Goal: Task Accomplishment & Management: Manage account settings

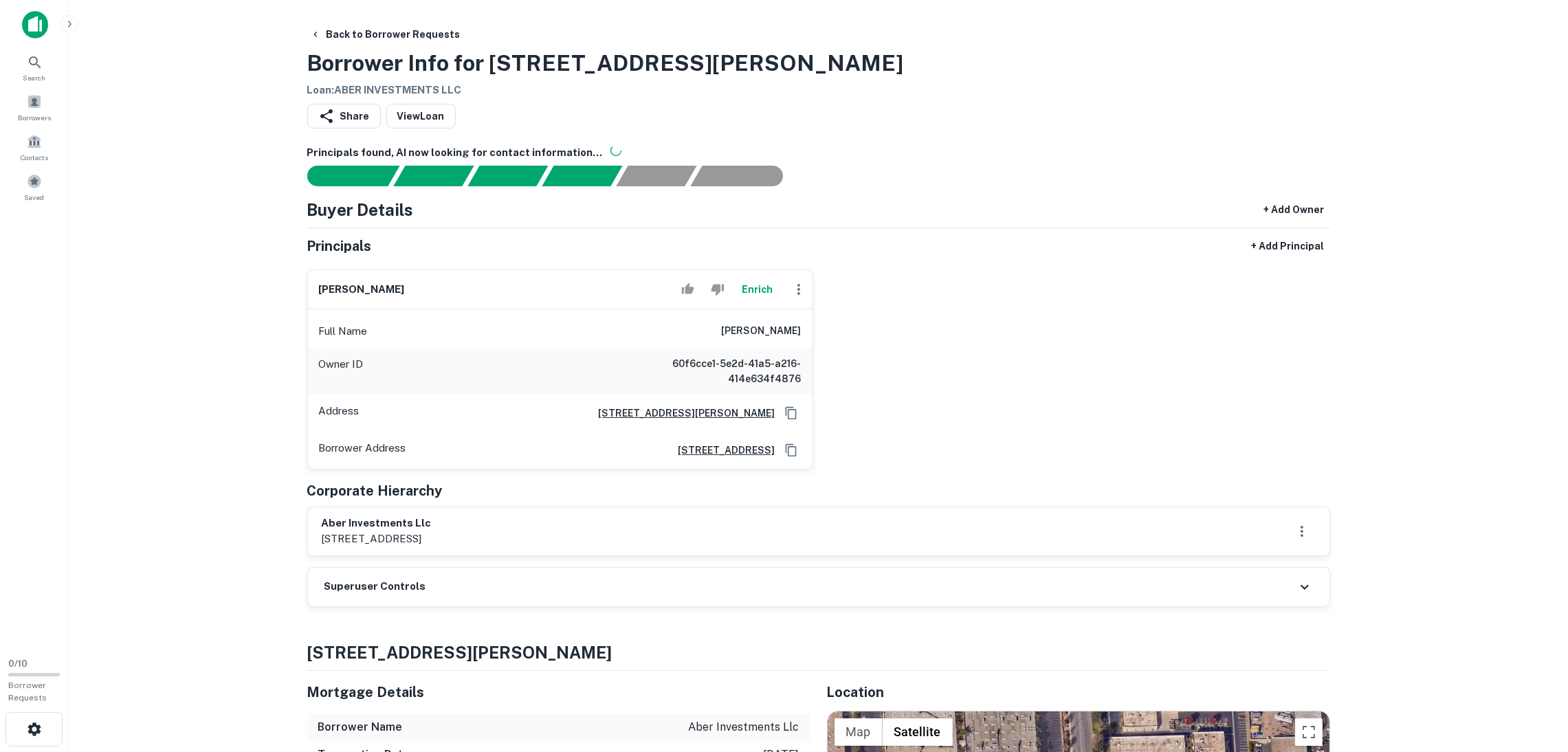
drag, startPoint x: 628, startPoint y: 594, endPoint x: 678, endPoint y: 531, distance: 80.4
click at [626, 592] on div "Superuser Controls" at bounding box center [819, 586] width 1021 height 39
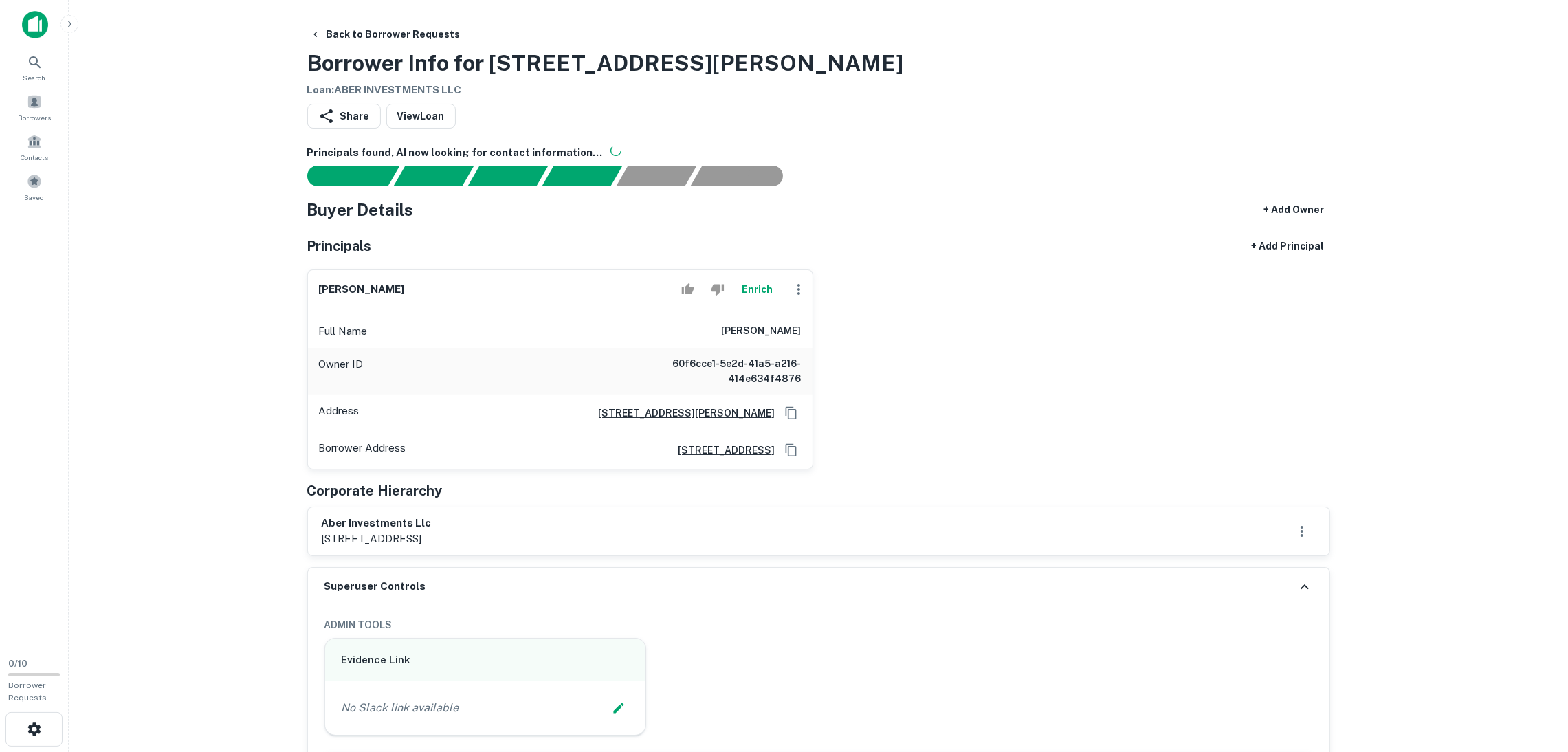
scroll to position [412, 0]
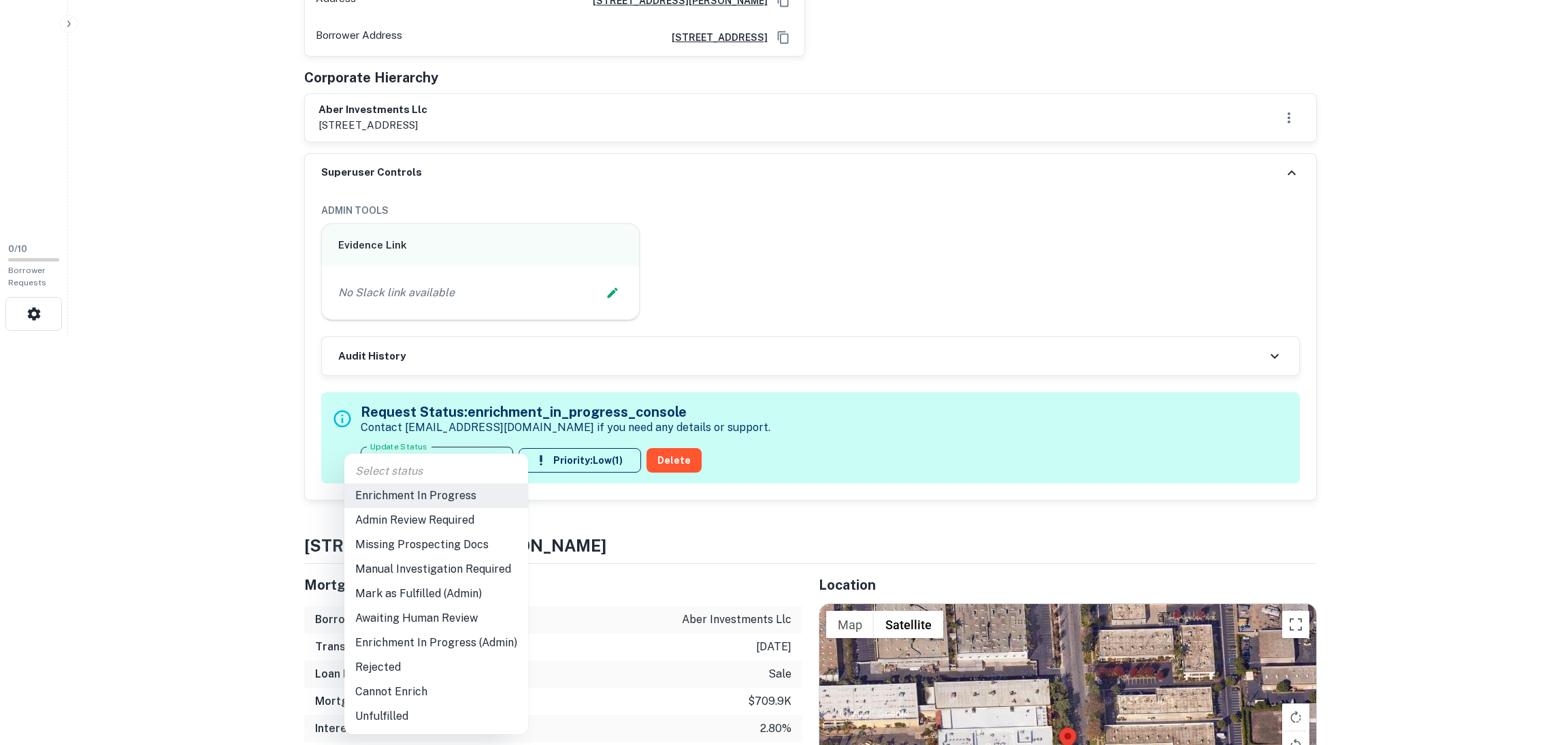
click at [610, 296] on div at bounding box center [784, 372] width 1568 height 745
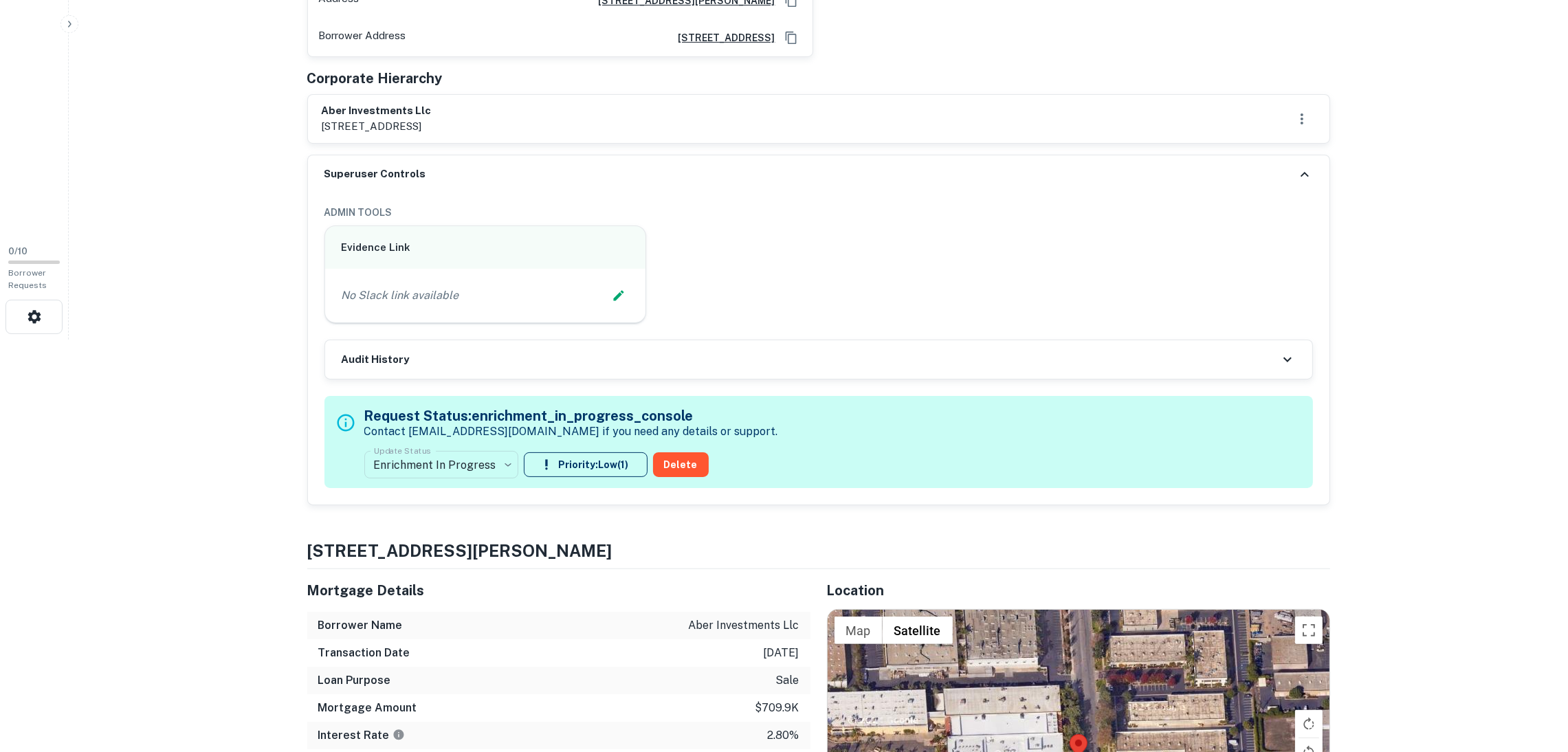
click at [518, 297] on div "No Slack link available" at bounding box center [485, 295] width 288 height 21
click at [612, 296] on icon "Edit Slack Link" at bounding box center [619, 295] width 14 height 14
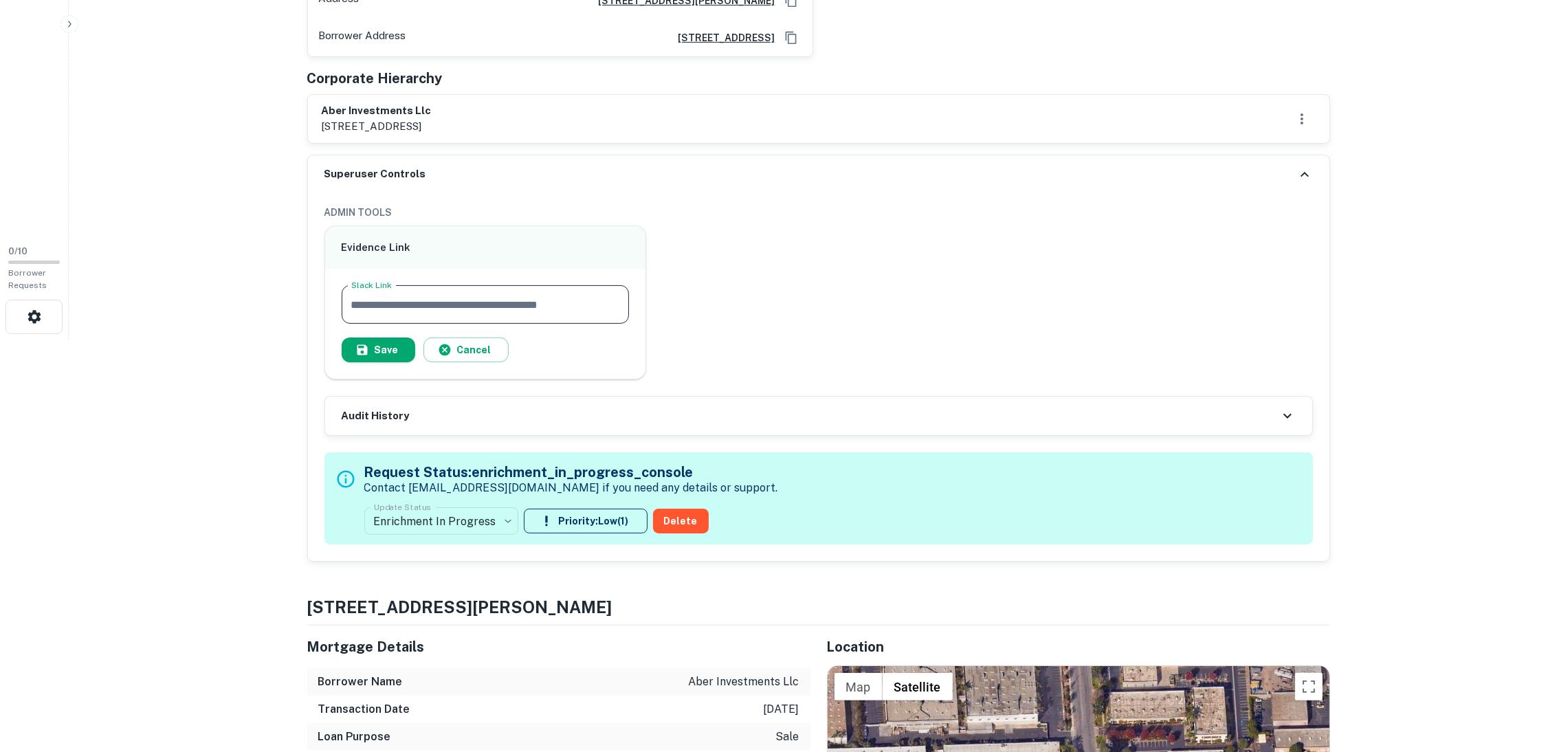
paste input "**********"
type input "**********"
drag, startPoint x: 361, startPoint y: 349, endPoint x: 645, endPoint y: 277, distance: 293.0
click at [361, 348] on icon "button" at bounding box center [362, 350] width 14 height 14
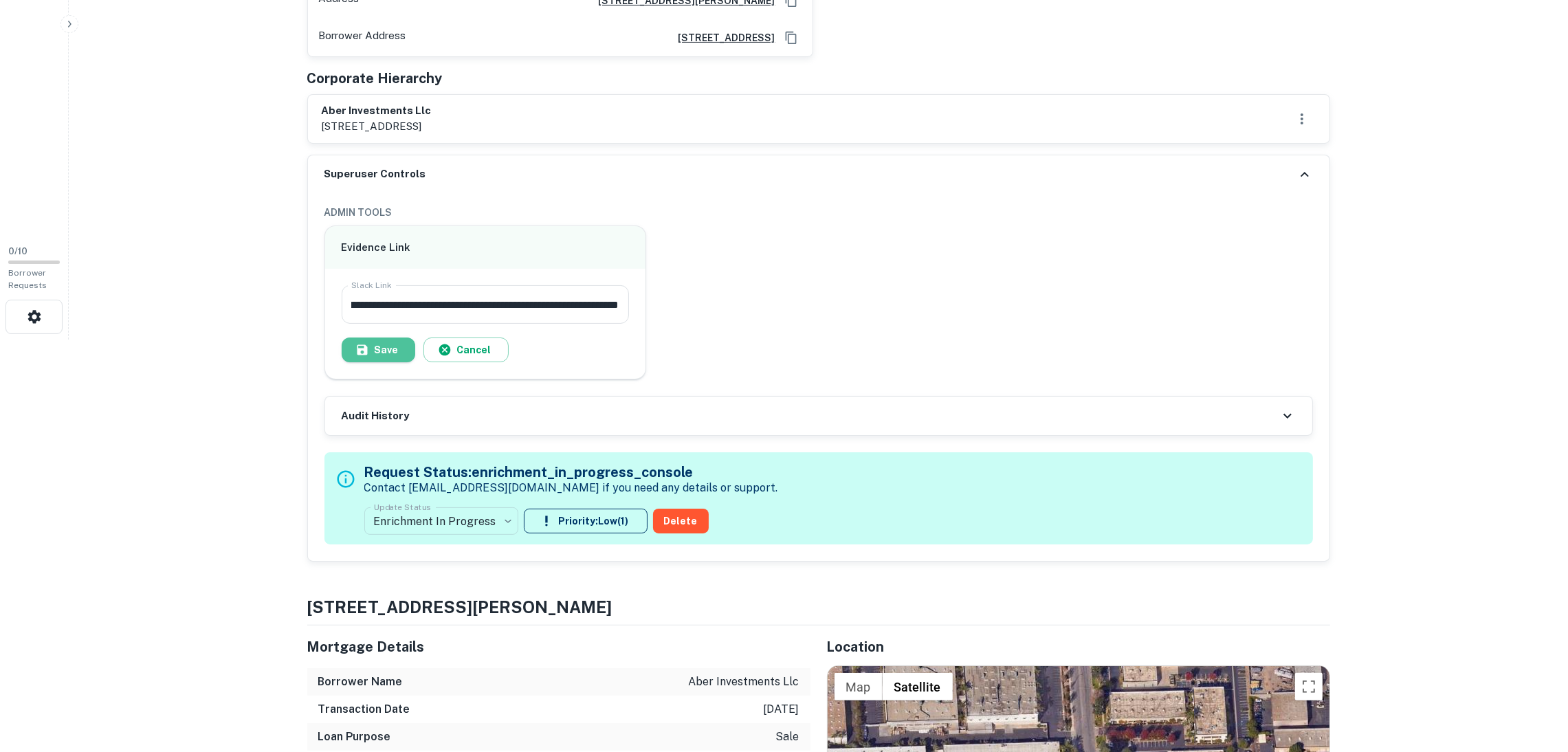
scroll to position [0, 0]
click at [1301, 171] on icon at bounding box center [1304, 174] width 17 height 17
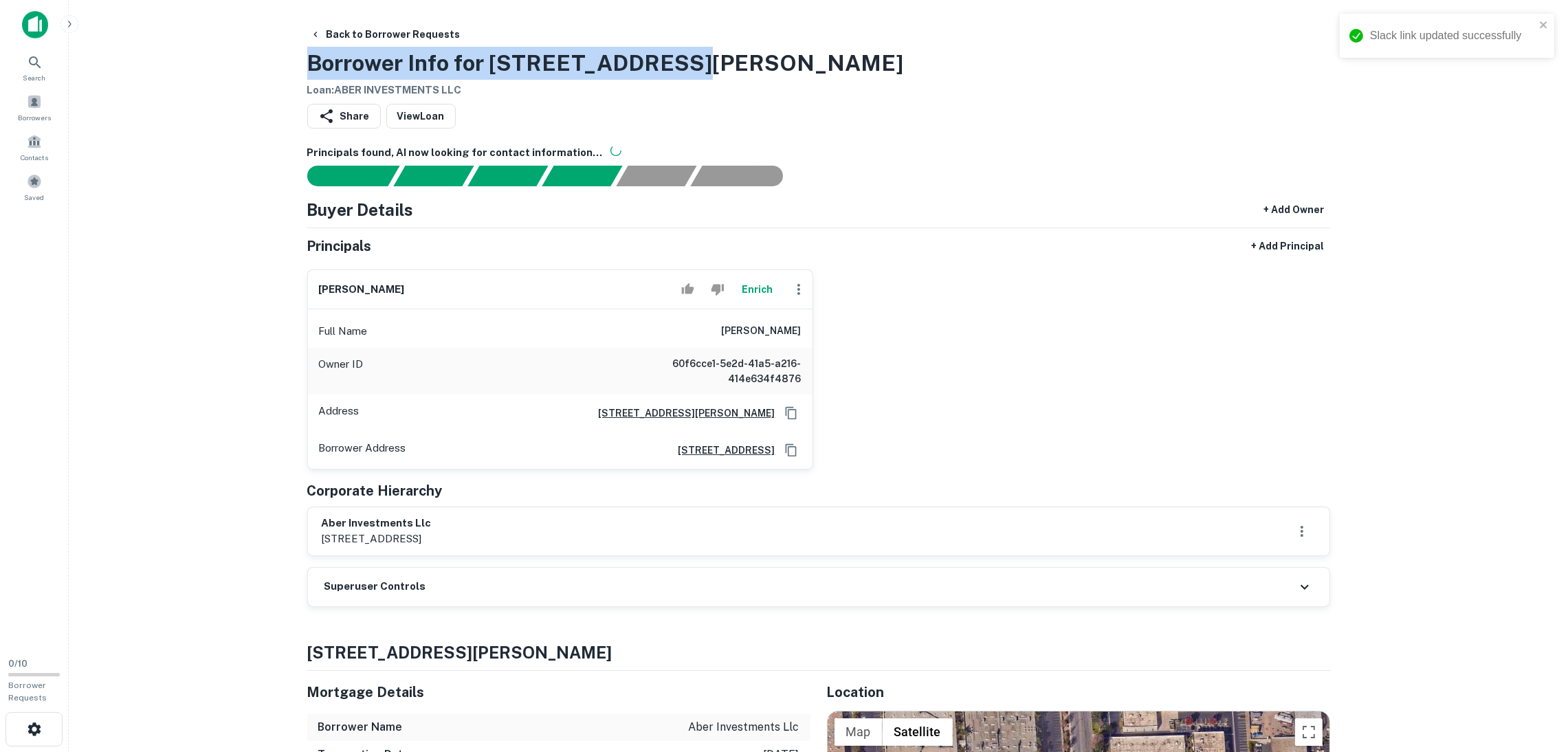
drag, startPoint x: 291, startPoint y: 50, endPoint x: 750, endPoint y: 69, distance: 459.4
copy h3 "Borrower Info for [STREET_ADDRESS][PERSON_NAME]"
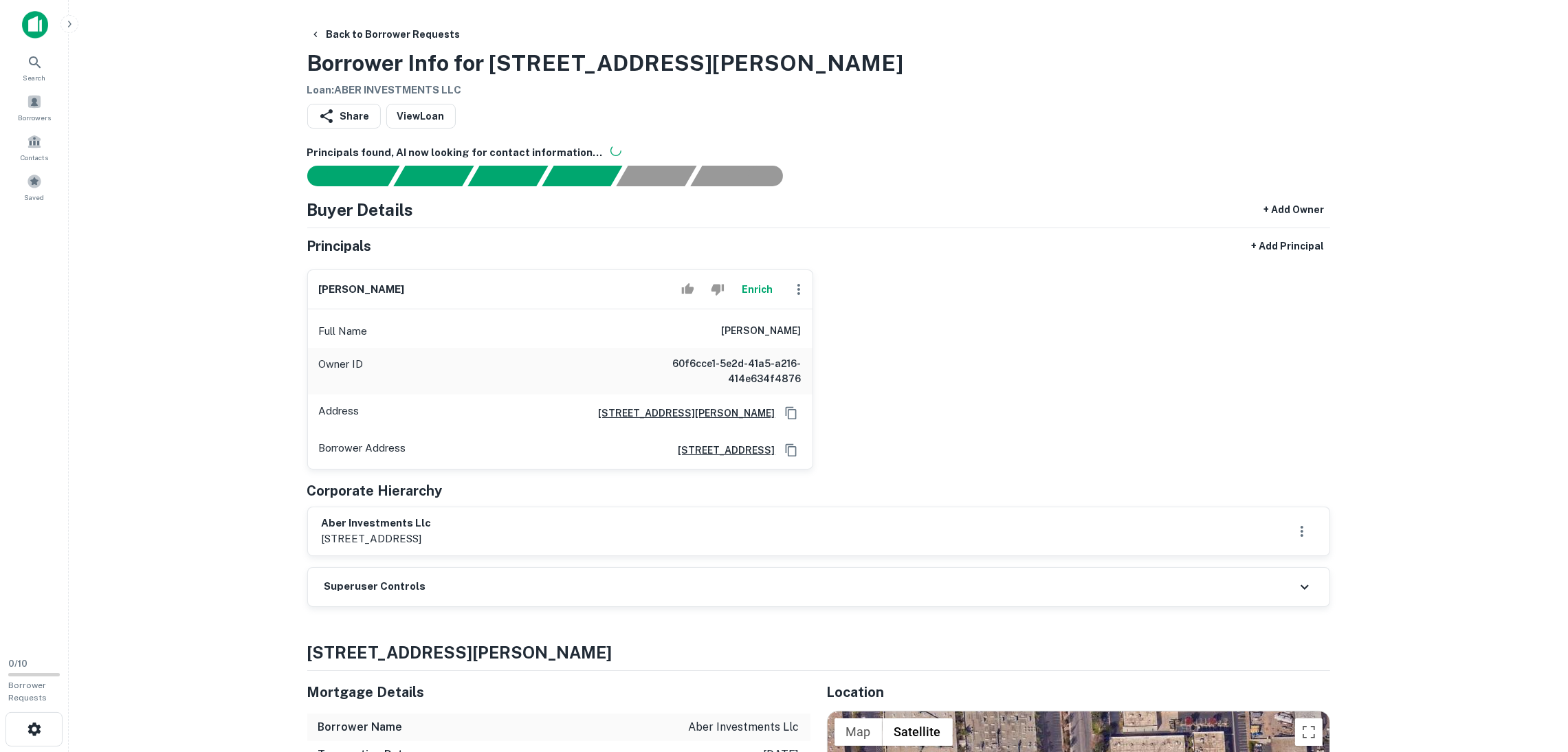
click at [935, 352] on div "[PERSON_NAME] Full Name [PERSON_NAME] Owner ID 60f6cce1-5e2d-41a5-a216-414e634f…" at bounding box center [814, 363] width 1034 height 210
drag, startPoint x: 459, startPoint y: 529, endPoint x: 311, endPoint y: 518, distance: 148.4
click at [311, 518] on div "aber investments llc 1432 [GEOGRAPHIC_DATA], [GEOGRAPHIC_DATA], [GEOGRAPHIC_DAT…" at bounding box center [819, 531] width 1021 height 48
copy h6 "aber investments llc"
click at [1043, 296] on div "[PERSON_NAME] Full Name [PERSON_NAME] Owner ID 60f6cce1-5e2d-41a5-a216-414e634f…" at bounding box center [814, 363] width 1034 height 210
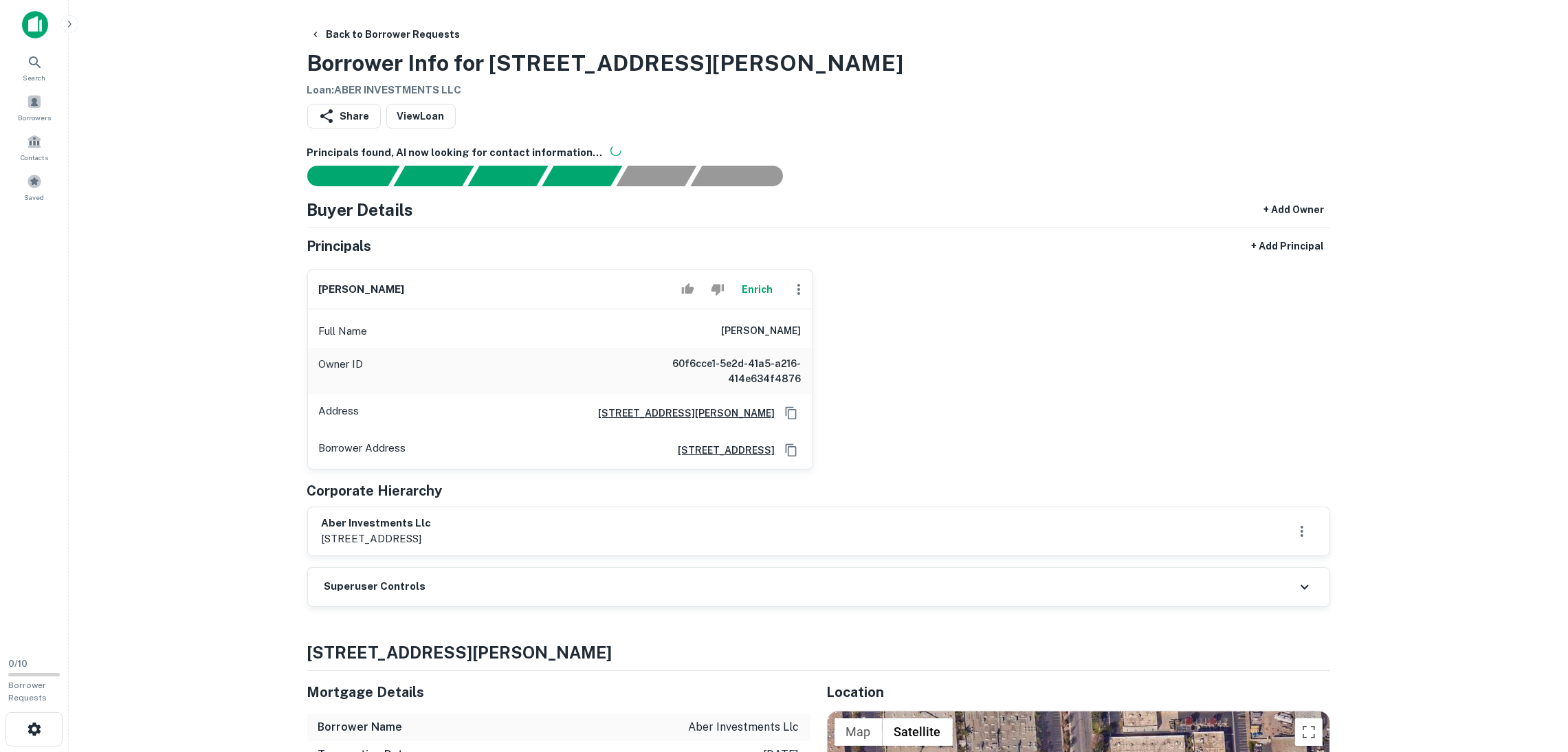
click at [800, 285] on icon "button" at bounding box center [799, 289] width 17 height 17
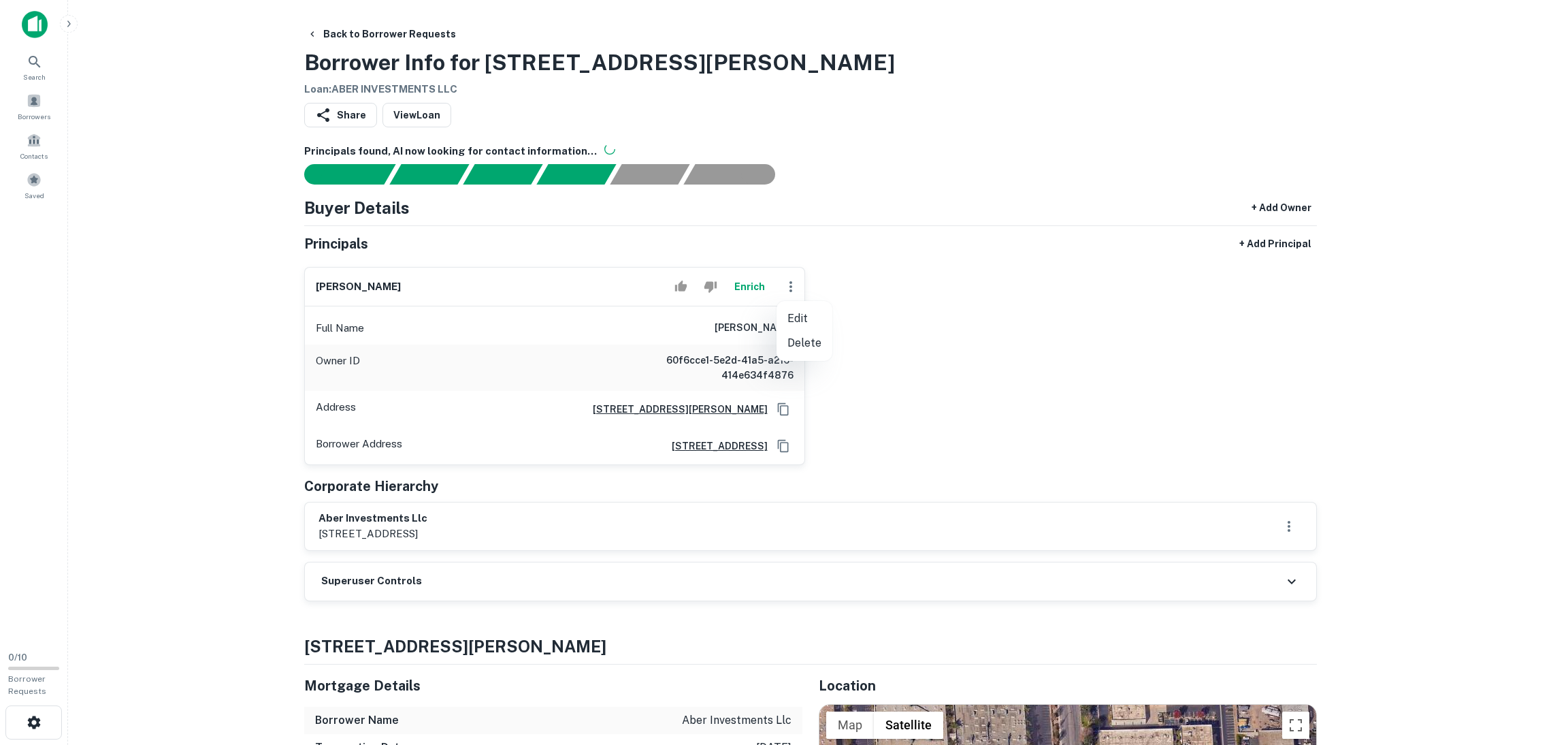
click at [806, 322] on li "Edit" at bounding box center [804, 318] width 56 height 24
select select "**"
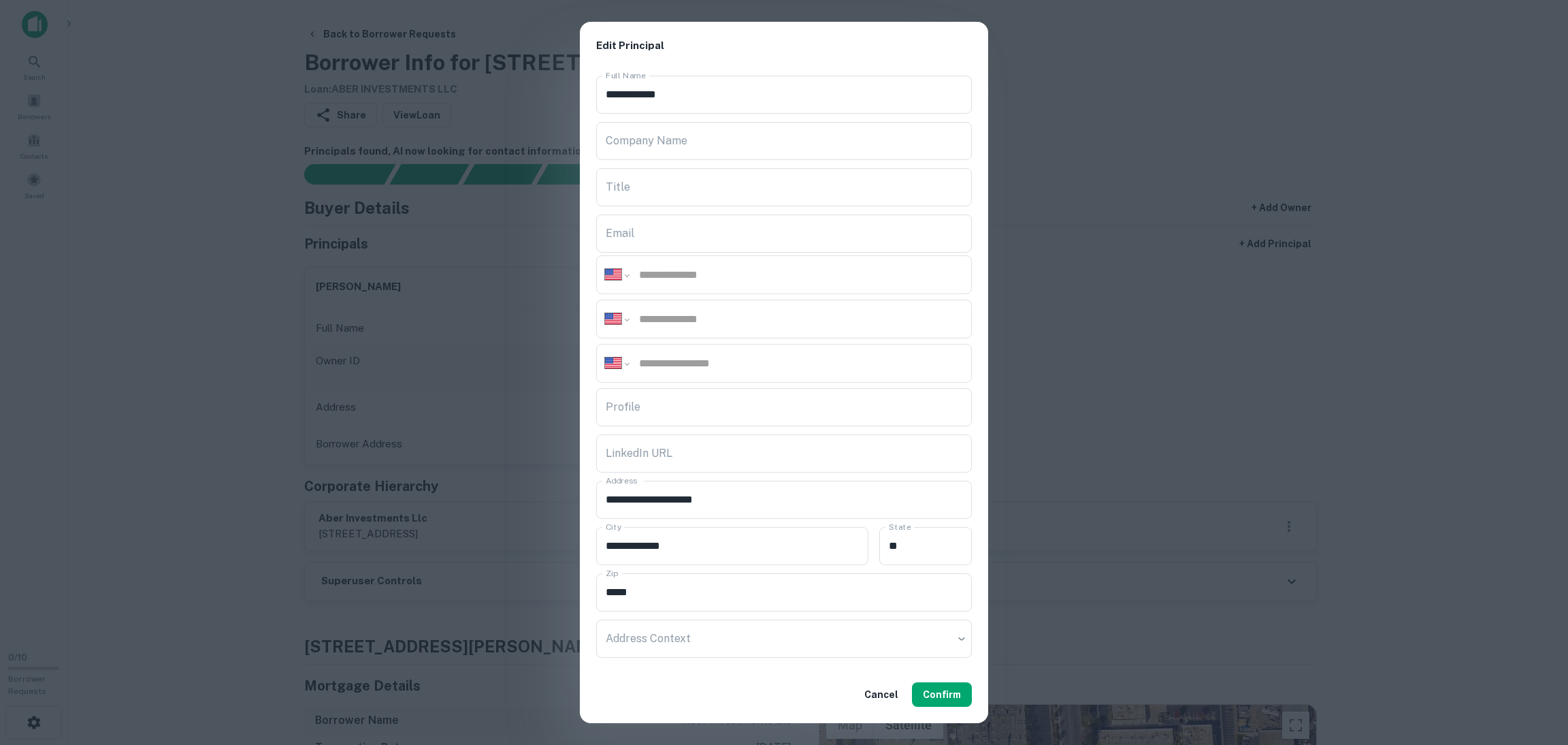
click at [657, 270] on input "tel" at bounding box center [801, 275] width 325 height 16
paste input "**********"
type input "**********"
click at [665, 324] on input "tel" at bounding box center [801, 319] width 325 height 16
drag, startPoint x: 667, startPoint y: 328, endPoint x: 649, endPoint y: 323, distance: 18.7
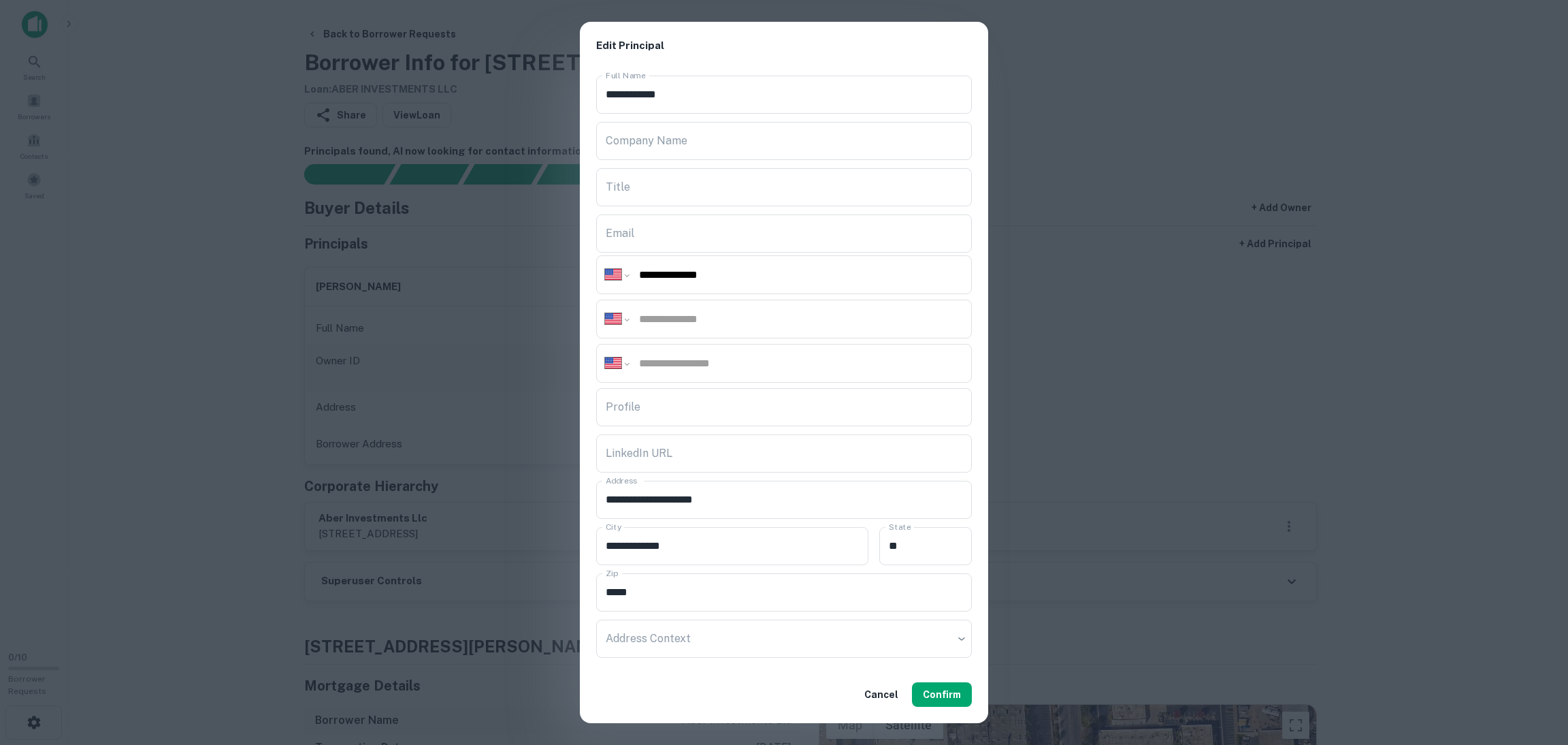
click at [646, 327] on div "**********" at bounding box center [784, 319] width 376 height 39
paste input "**********"
type input "**********"
click at [940, 691] on button "Confirm" at bounding box center [942, 694] width 60 height 24
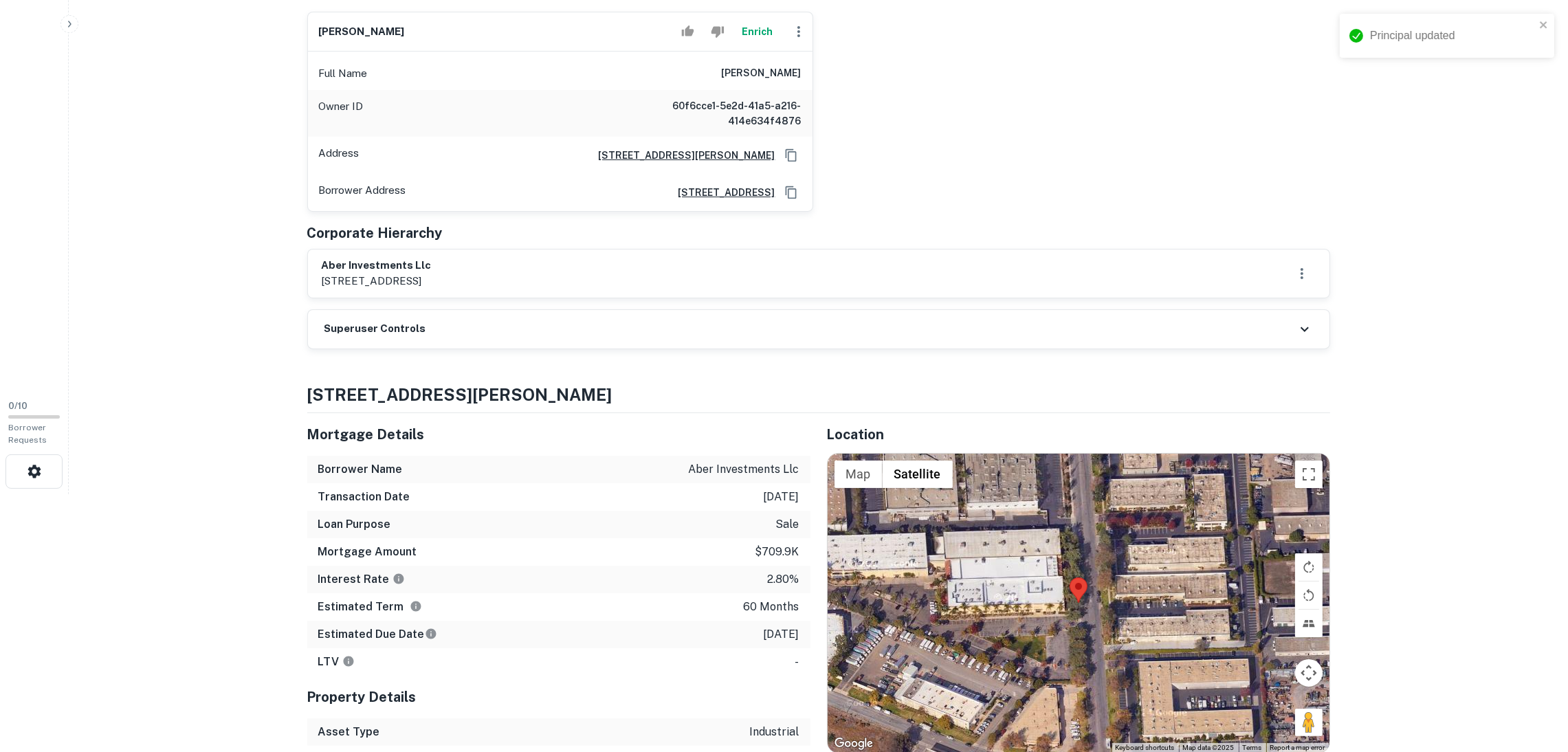
scroll to position [412, 0]
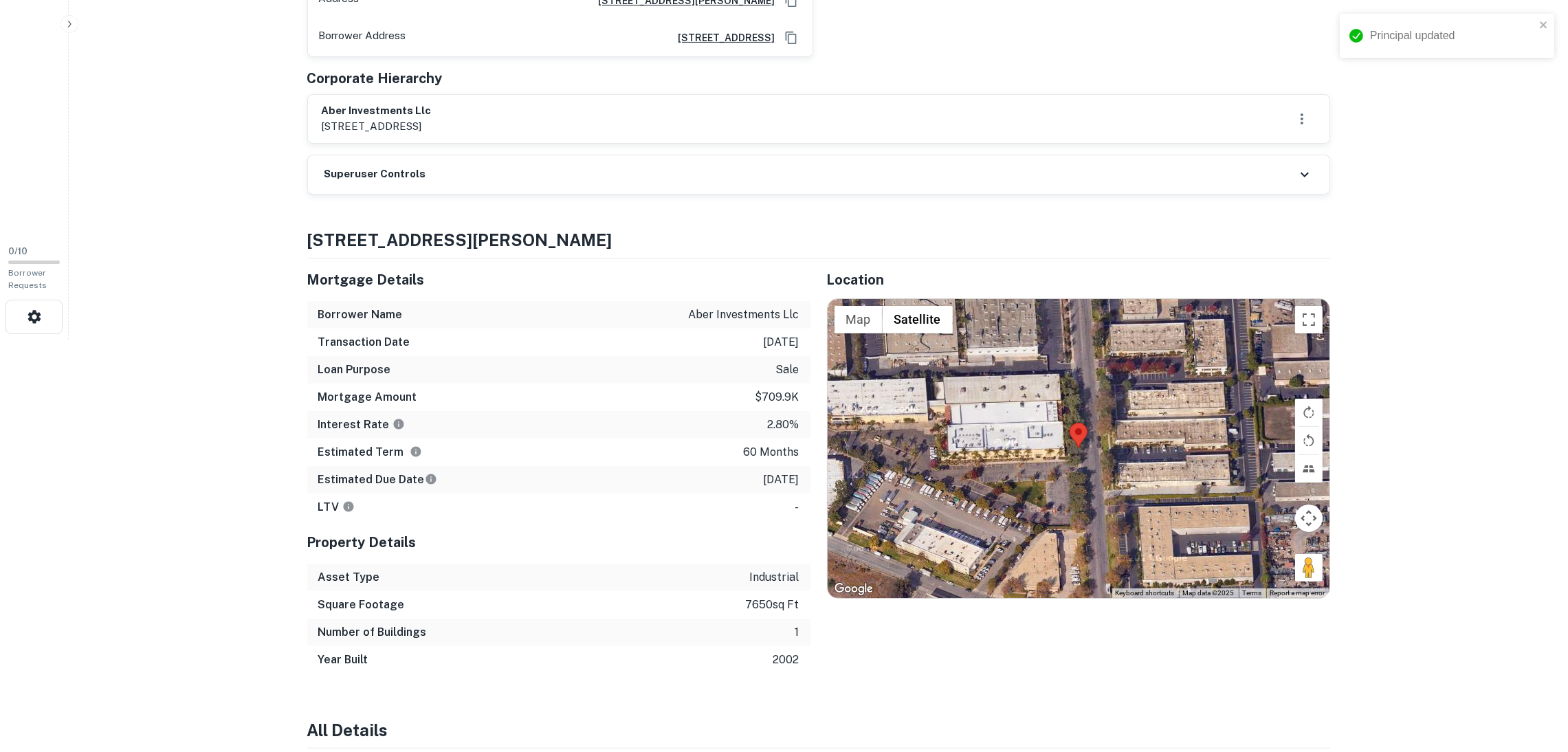
drag, startPoint x: 491, startPoint y: 179, endPoint x: 500, endPoint y: 182, distance: 9.5
click at [492, 179] on div "Superuser Controls" at bounding box center [819, 174] width 1021 height 39
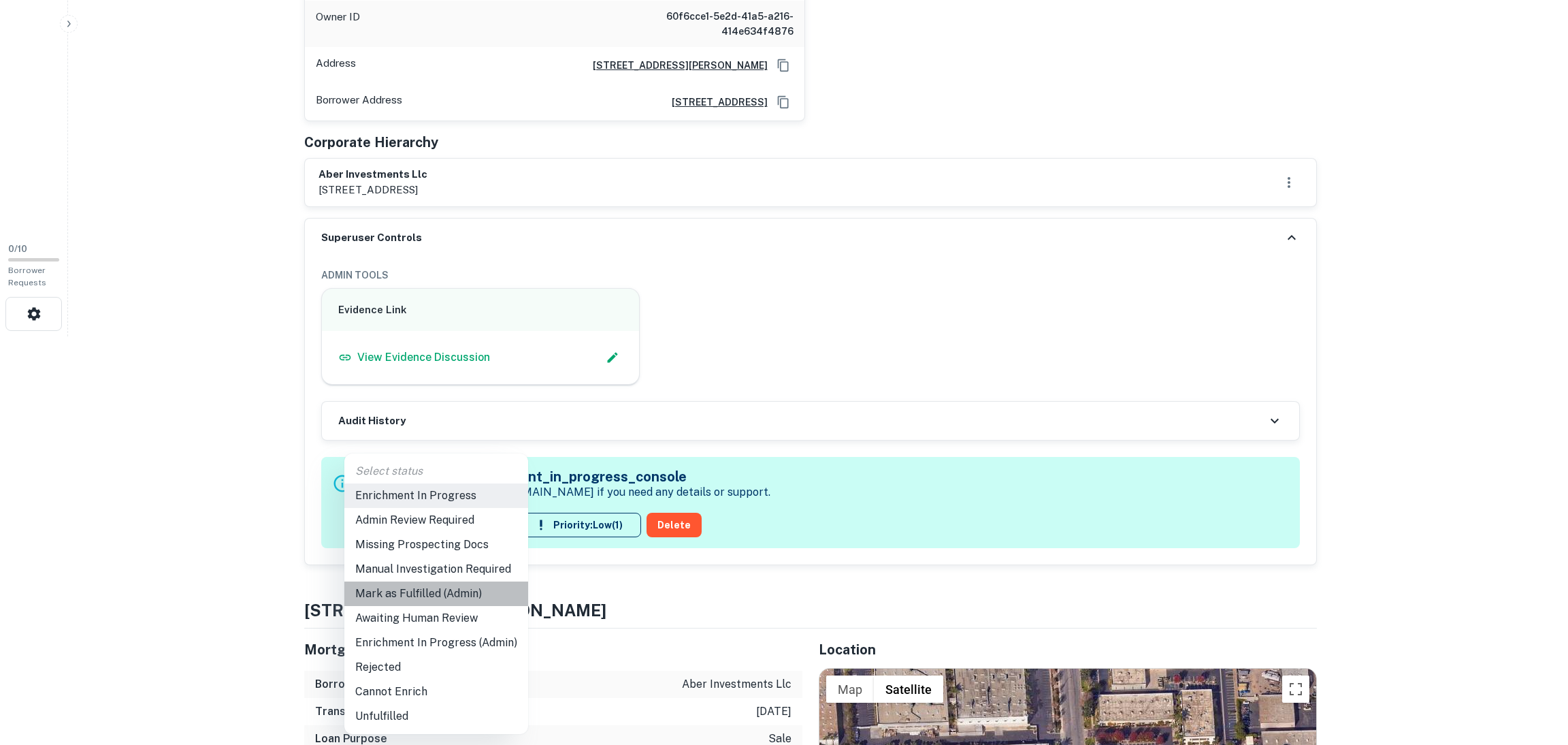
click at [452, 593] on li "Mark as Fulfilled (Admin)" at bounding box center [437, 593] width 184 height 24
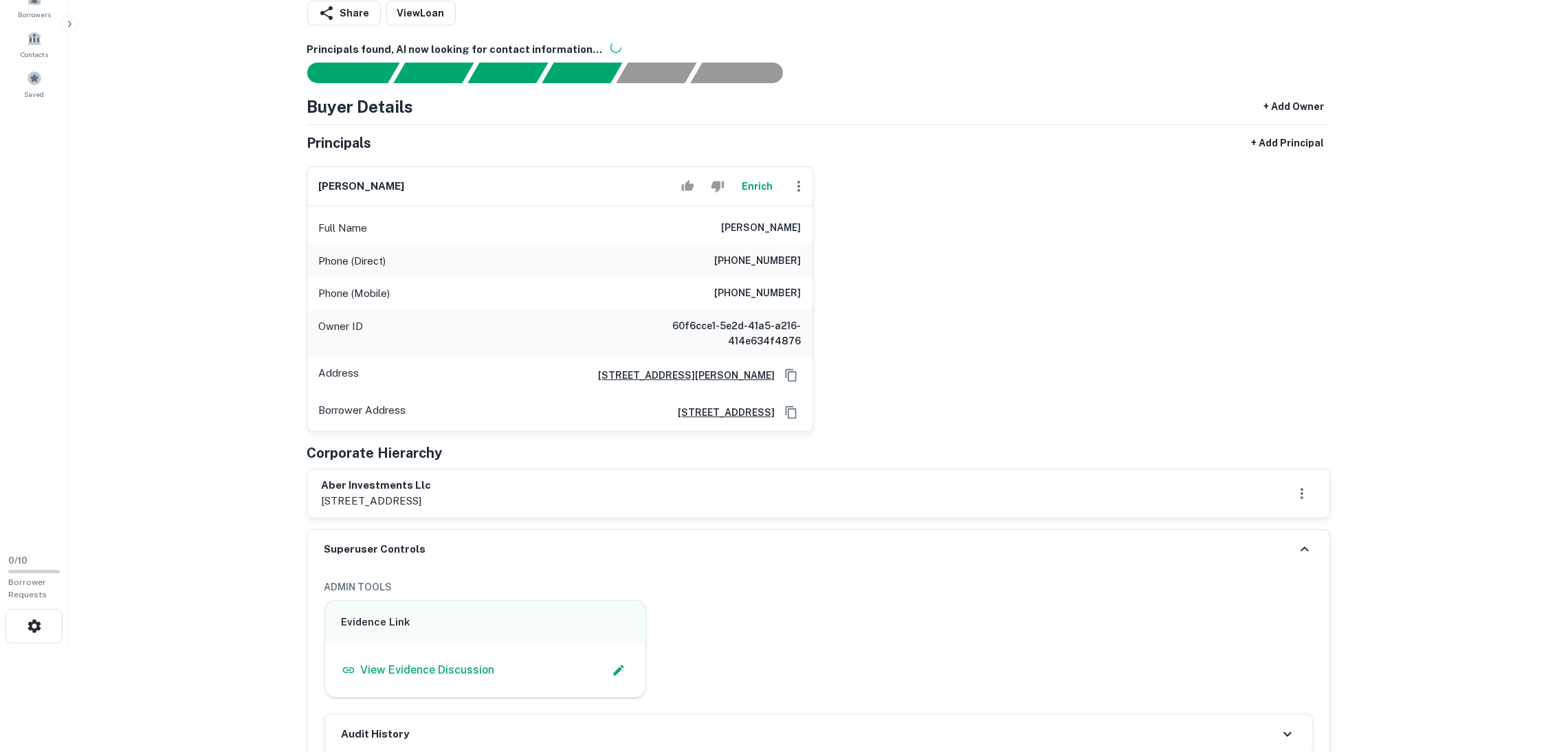
scroll to position [0, 0]
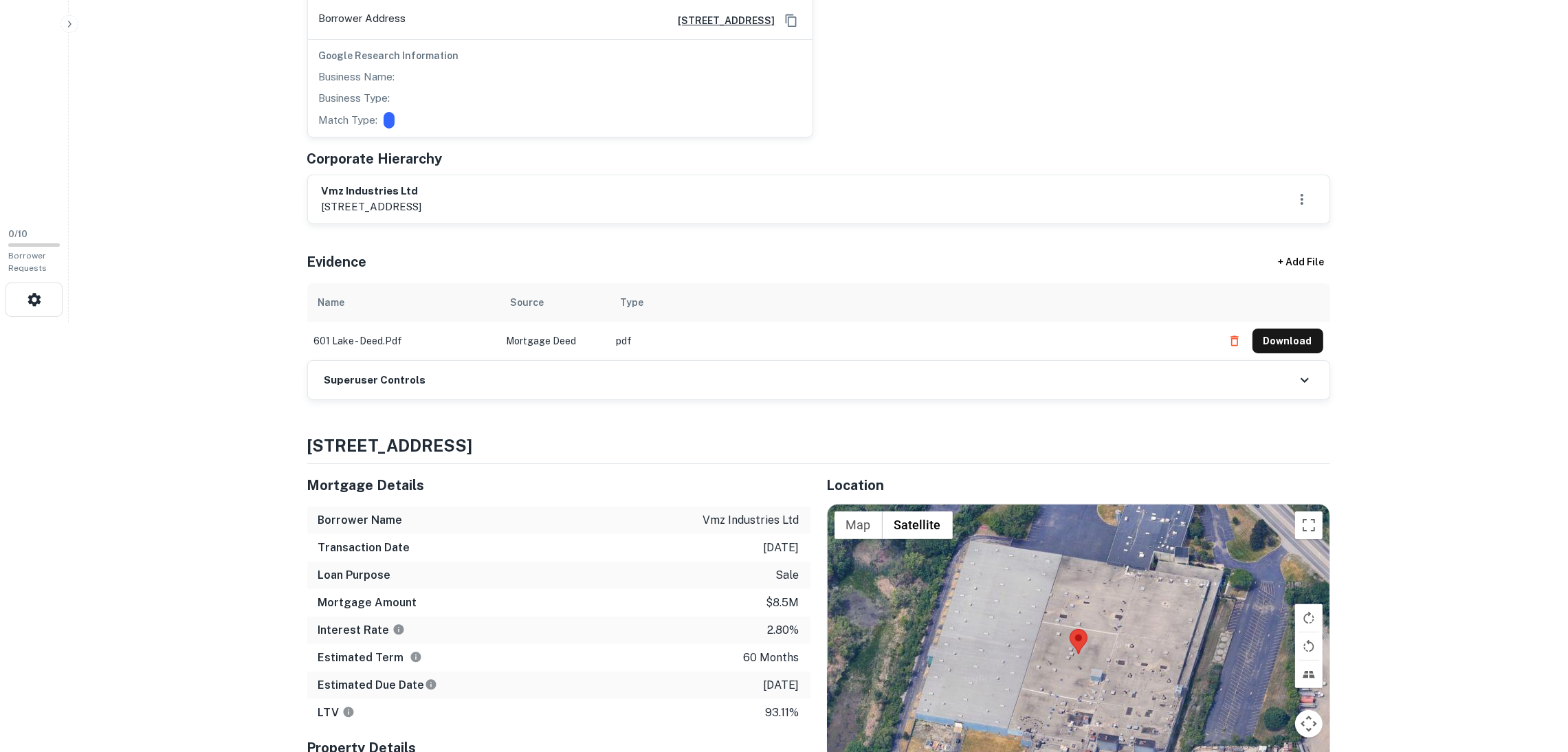
scroll to position [308, 0]
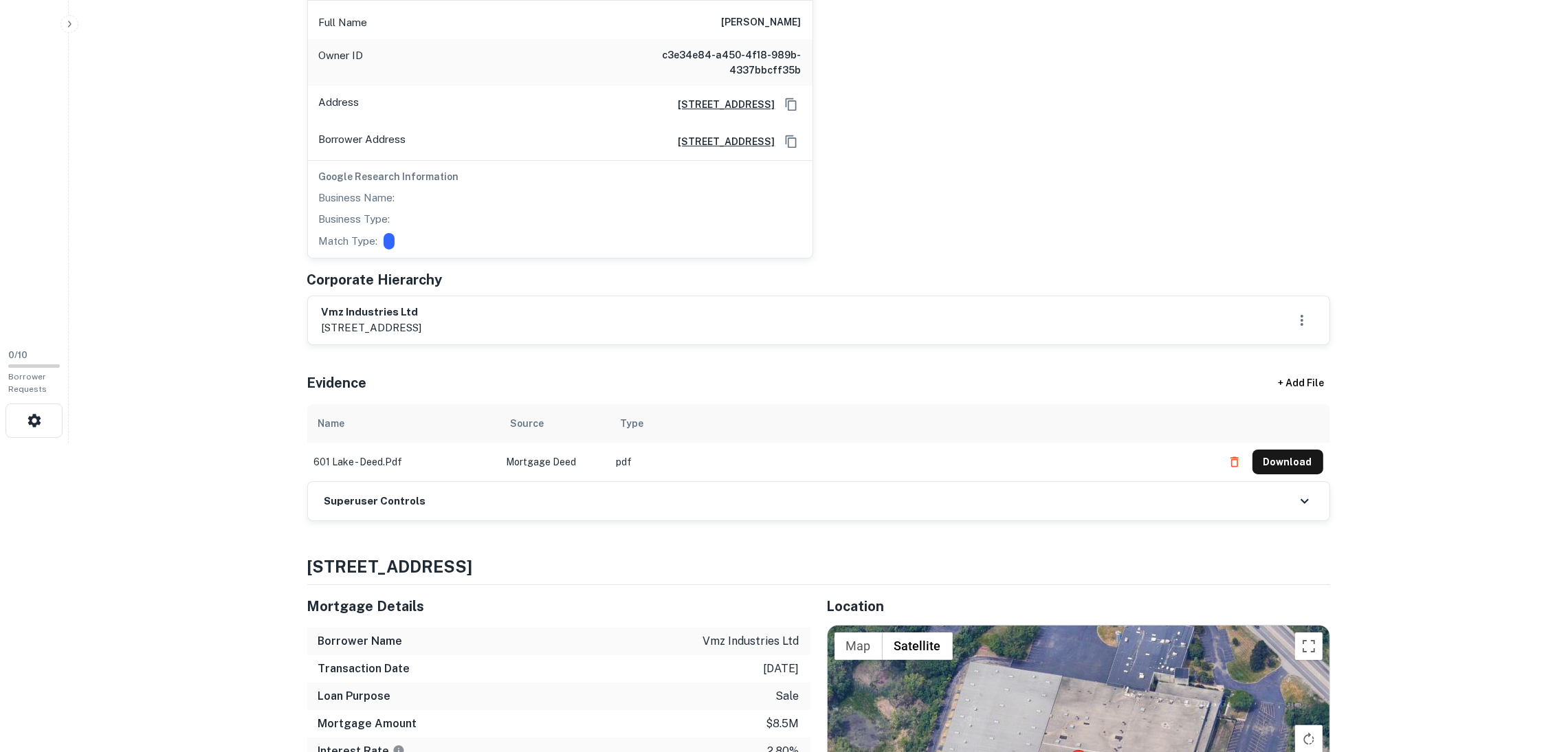
click at [584, 493] on div "Superuser Controls" at bounding box center [819, 500] width 1021 height 39
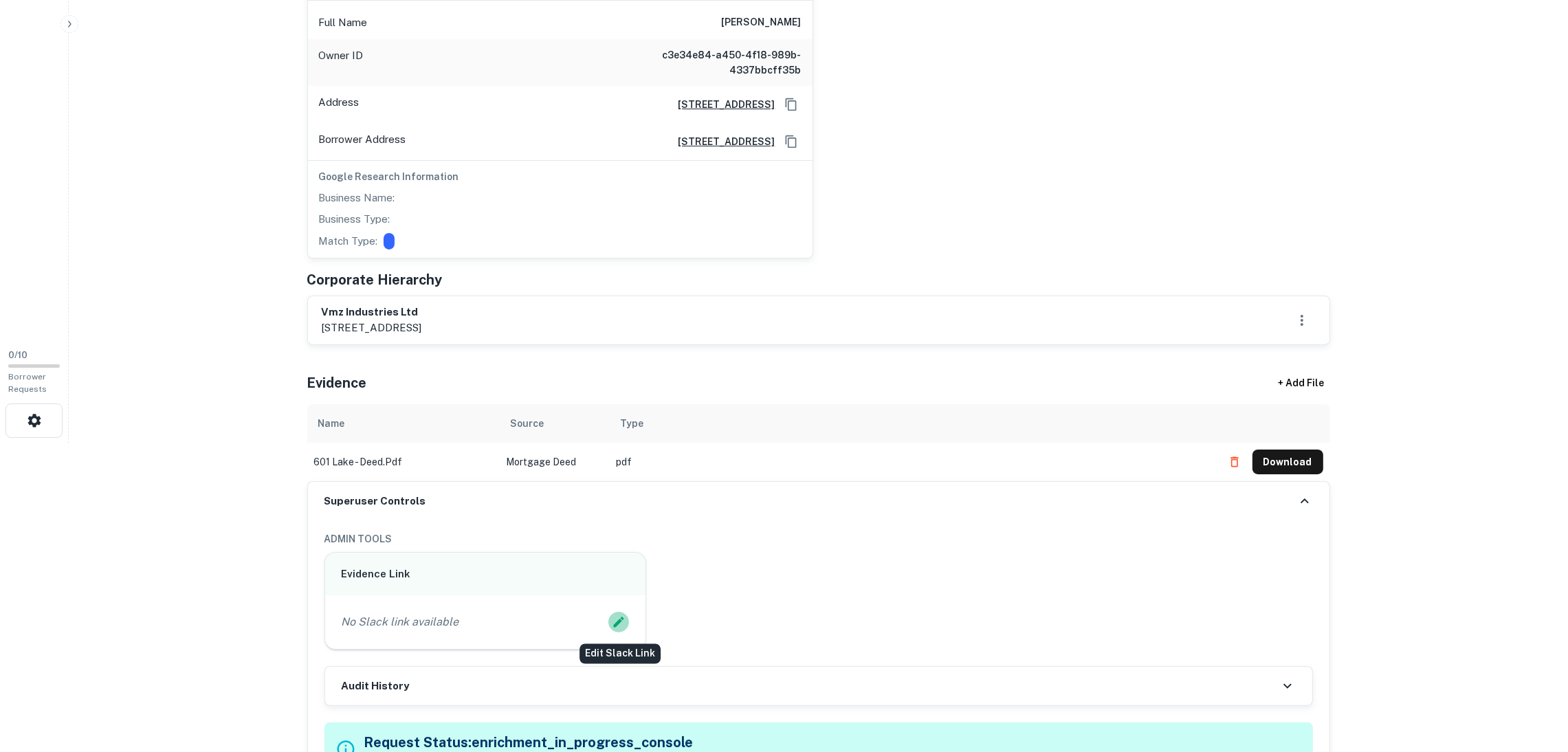
click at [610, 624] on button "Edit Slack Link" at bounding box center [618, 622] width 21 height 21
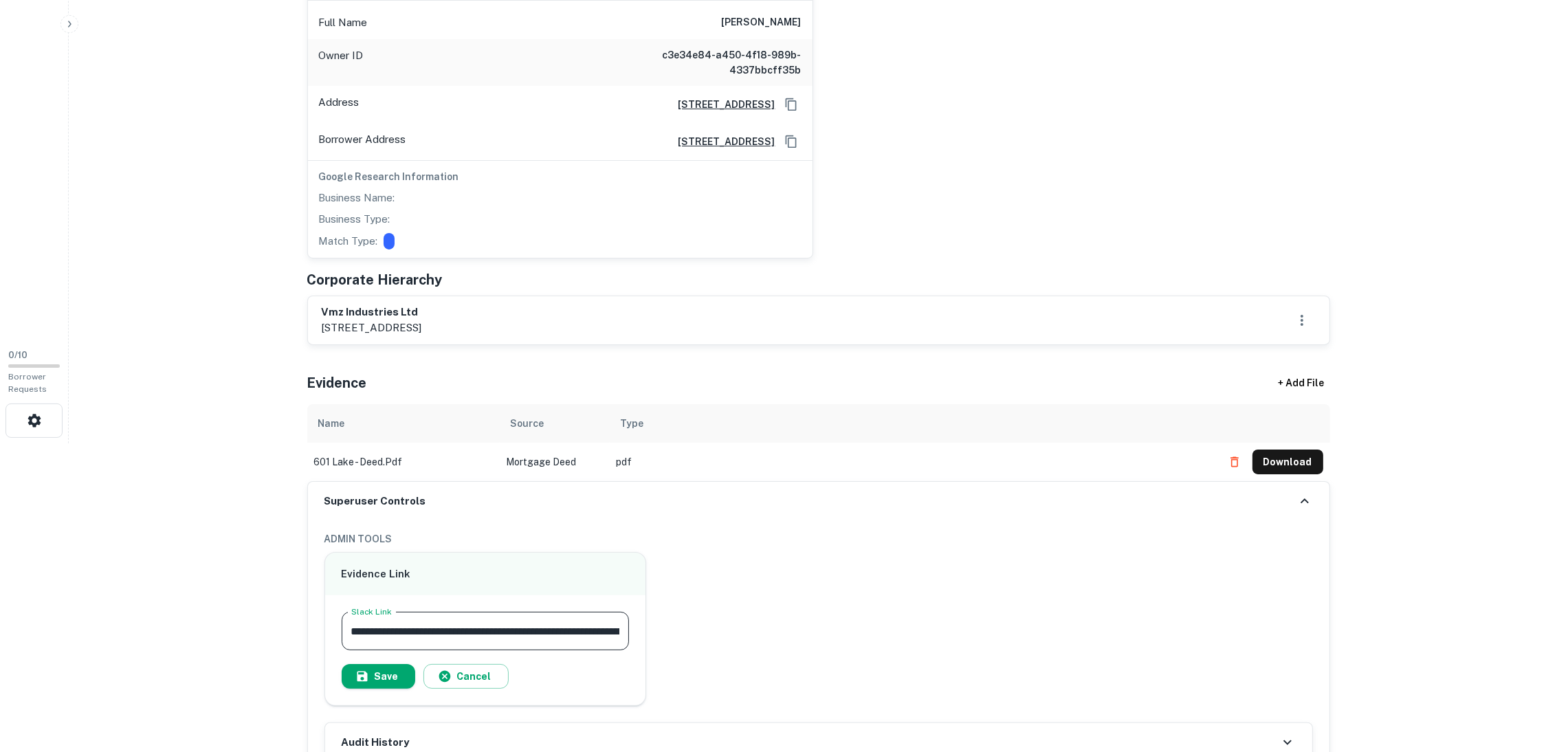
scroll to position [0, 133]
type input "**********"
click at [369, 678] on button "Save" at bounding box center [379, 676] width 73 height 25
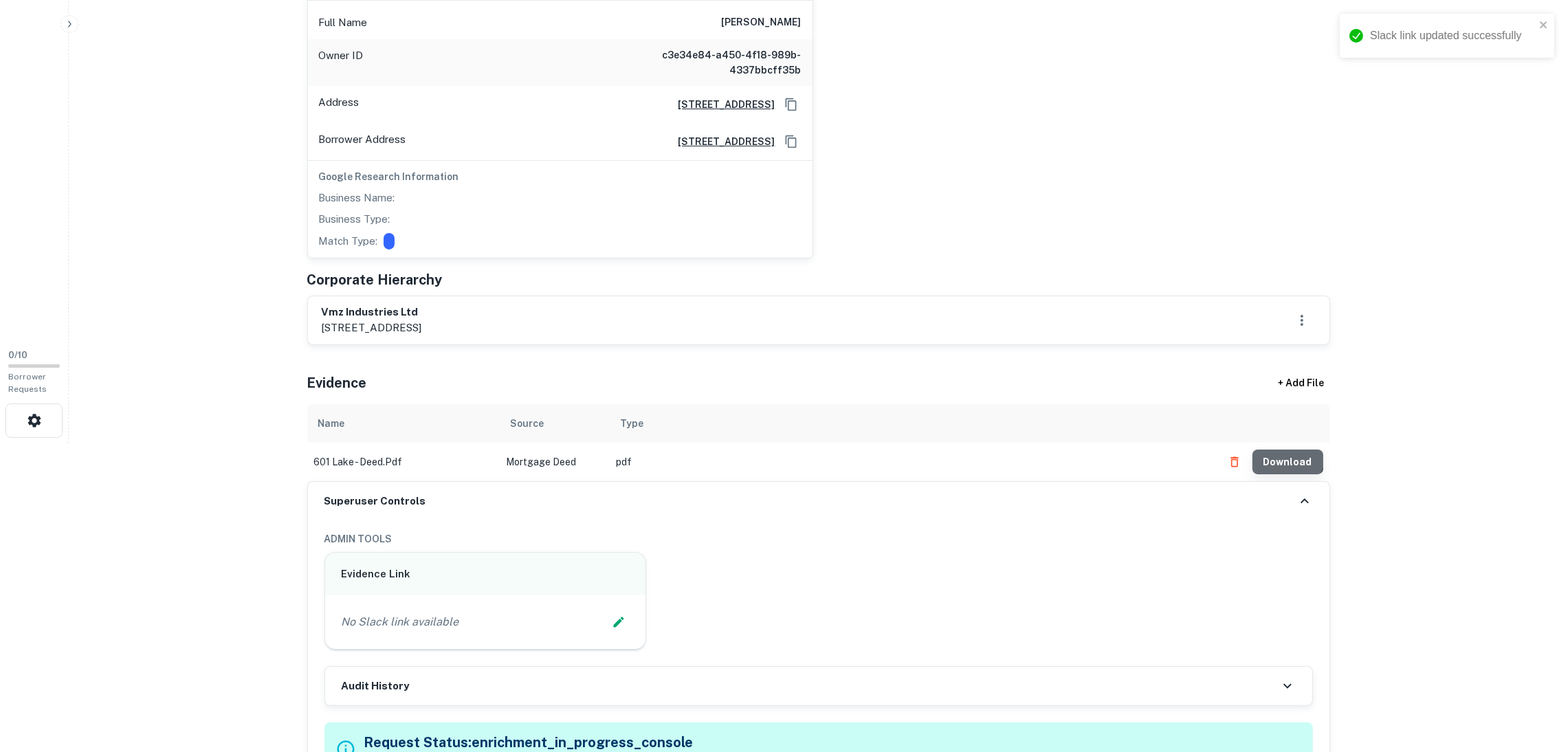
click at [1285, 455] on button "Download" at bounding box center [1288, 461] width 71 height 25
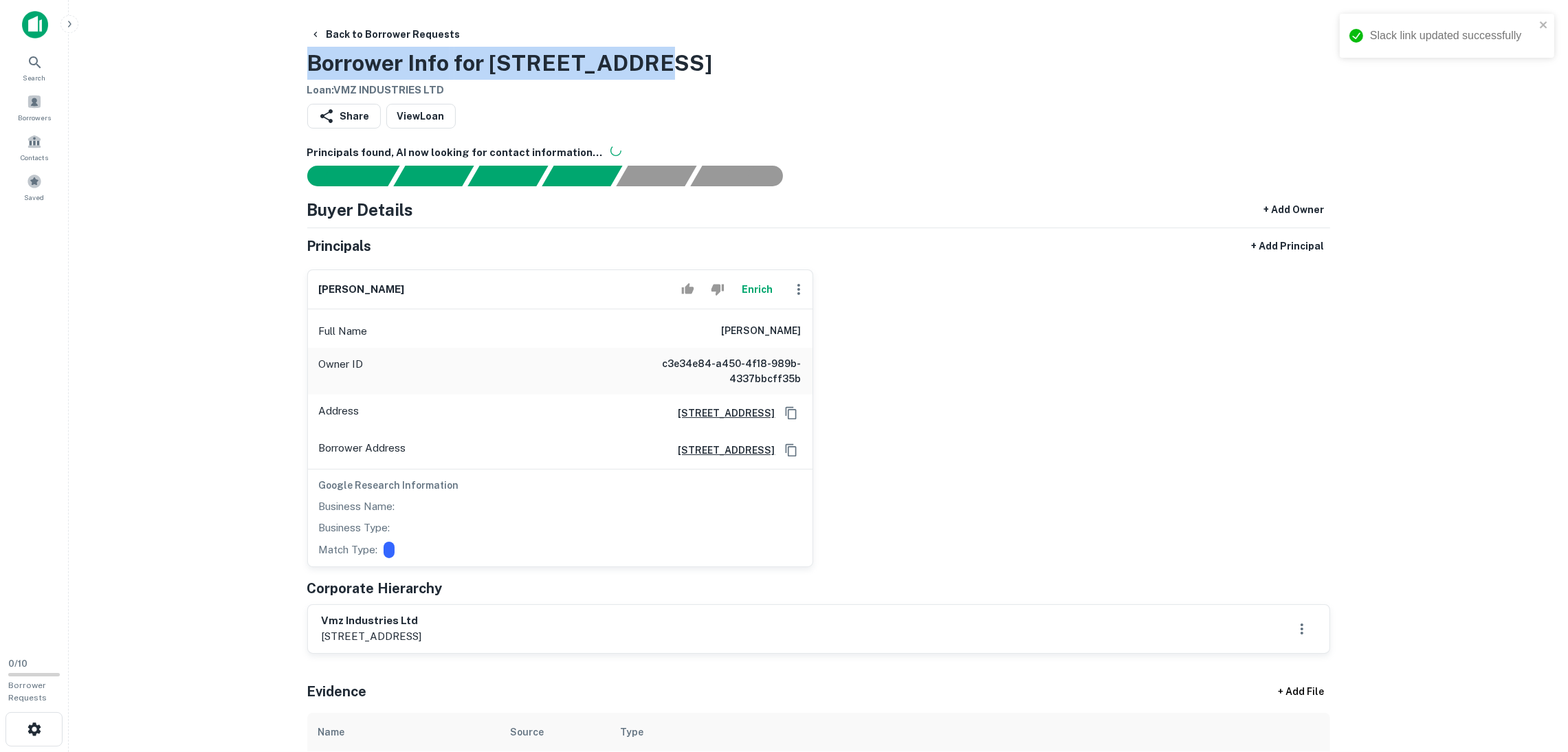
drag, startPoint x: 666, startPoint y: 61, endPoint x: 304, endPoint y: 48, distance: 362.2
drag, startPoint x: 349, startPoint y: 61, endPoint x: 403, endPoint y: 71, distance: 54.9
click at [403, 71] on h3 "Borrower Info for 601 E LAKE ST" at bounding box center [510, 62] width 405 height 33
copy h3 "Borrower Info for 601 E LAKE ST"
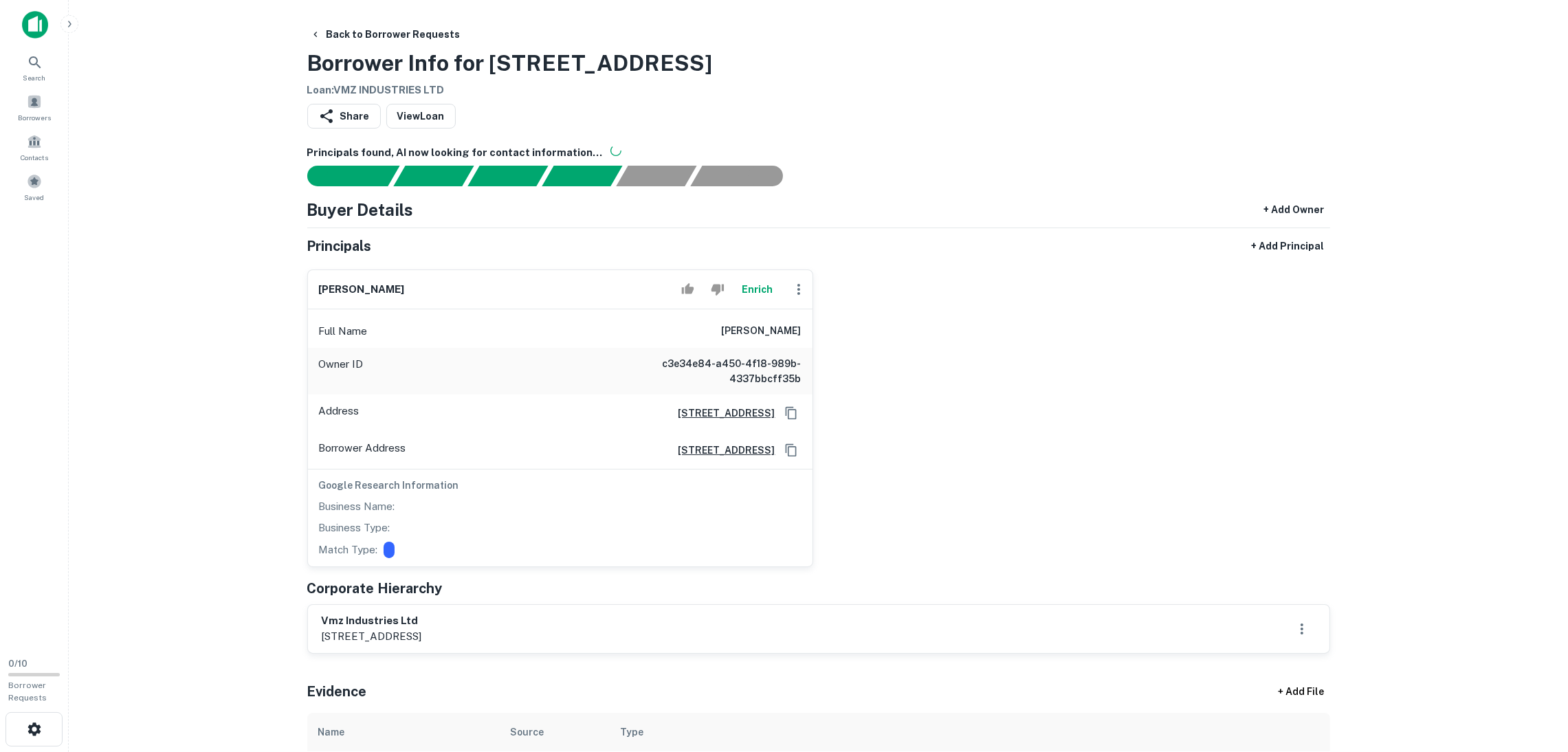
click at [972, 410] on div "akhtar ali Enrich Full Name akhtar ali Owner ID c3e34e84-a450-4f18-989b-4337bbc…" at bounding box center [814, 412] width 1034 height 308
drag, startPoint x: 764, startPoint y: 103, endPoint x: 774, endPoint y: 217, distance: 114.4
click at [768, 109] on div "Share View Loan" at bounding box center [819, 119] width 1023 height 31
